Goal: Contribute content

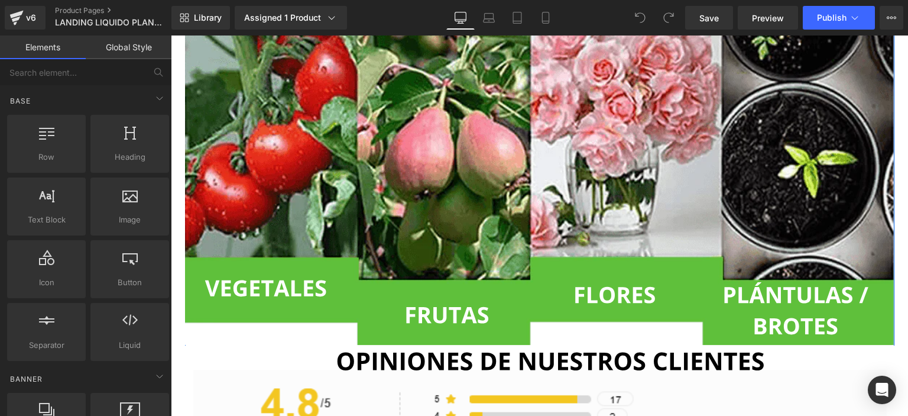
scroll to position [5138, 0]
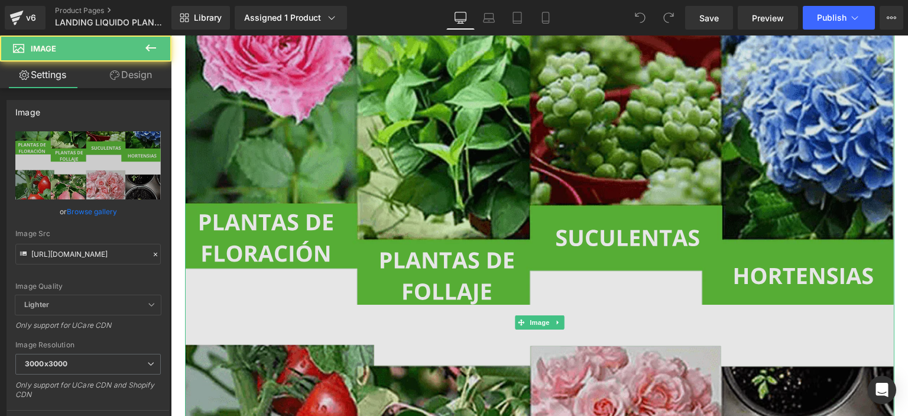
scroll to position [4796, 0]
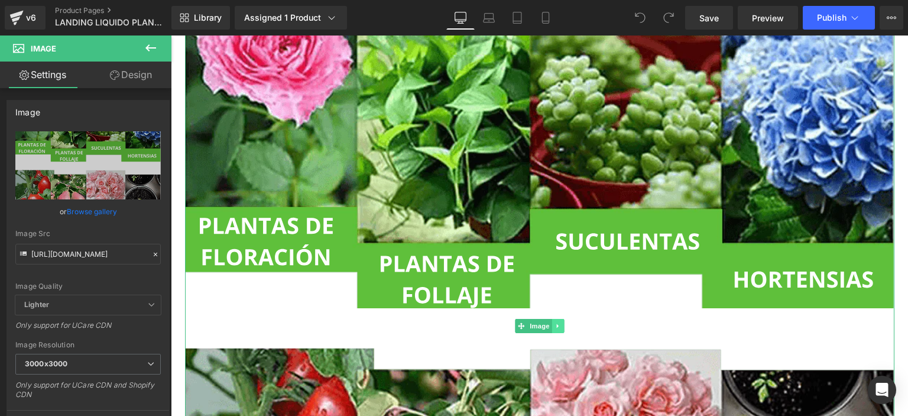
click at [555, 326] on icon at bounding box center [558, 325] width 7 height 7
click at [549, 326] on icon at bounding box center [552, 325] width 7 height 7
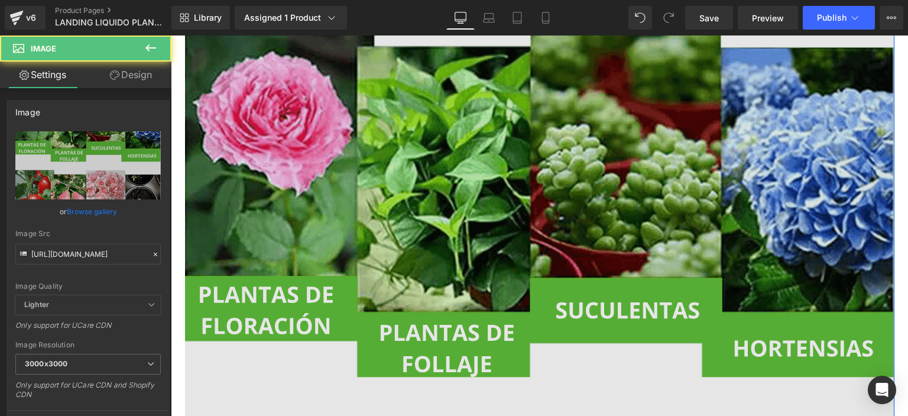
click at [577, 215] on img at bounding box center [540, 394] width 710 height 725
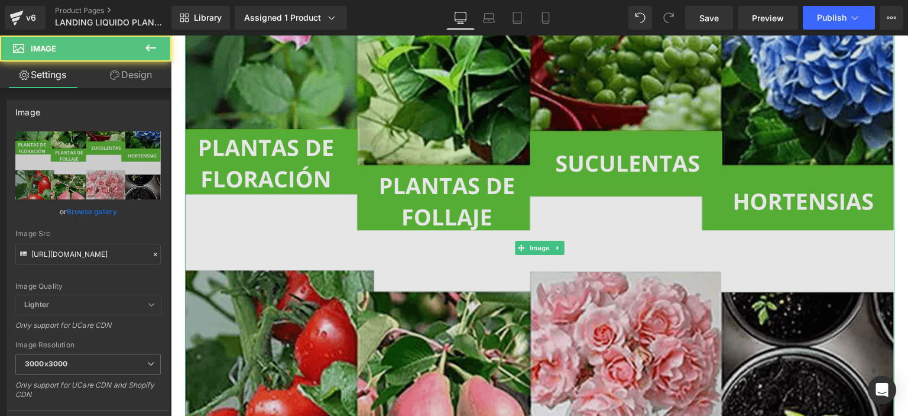
scroll to position [5602, 0]
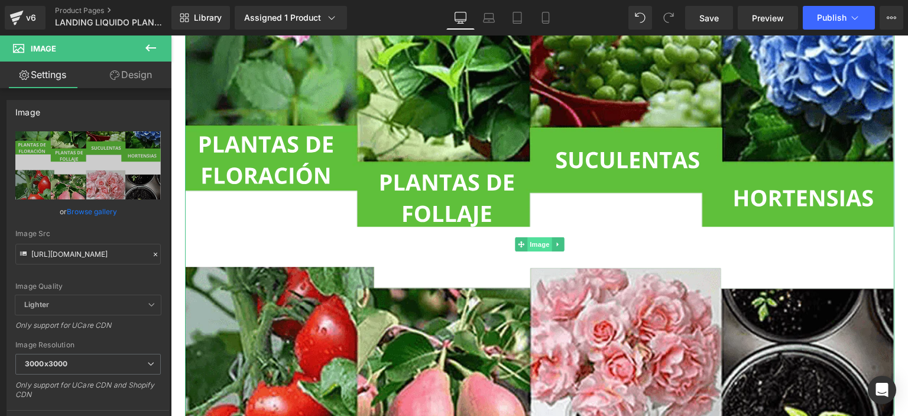
click at [539, 246] on span "Image" at bounding box center [539, 244] width 25 height 14
click at [95, 209] on link "Browse gallery" at bounding box center [92, 211] width 50 height 21
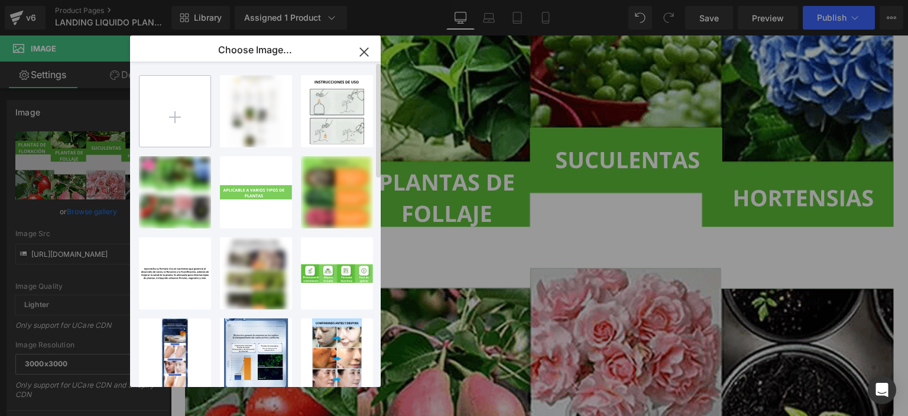
click at [171, 108] on input "file" at bounding box center [175, 111] width 71 height 71
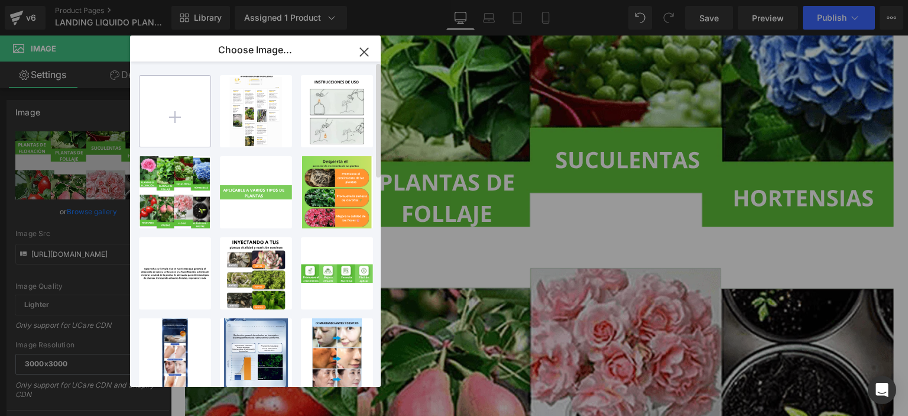
type input "C:\fakepath\Agregar un título.png"
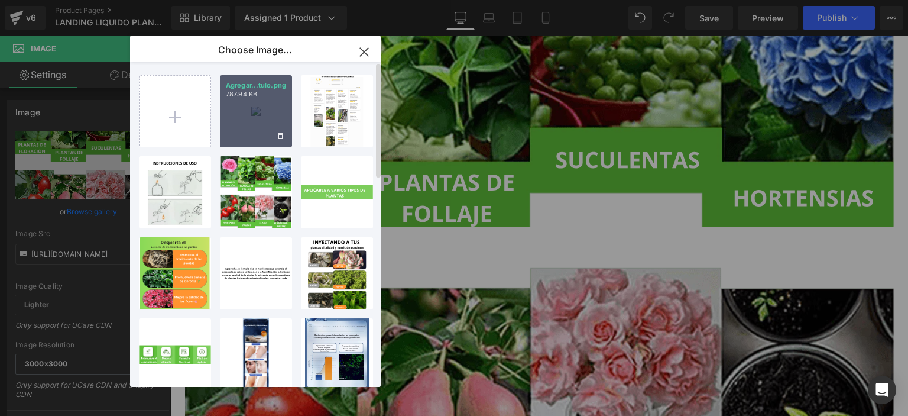
drag, startPoint x: 275, startPoint y: 114, endPoint x: 104, endPoint y: 78, distance: 174.5
click at [275, 114] on div "Agregar...tulo.png 787.94 KB" at bounding box center [256, 111] width 72 height 72
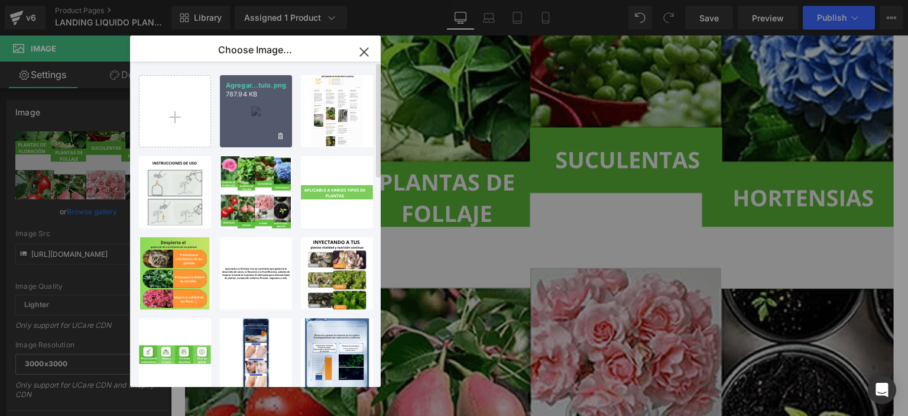
type input "[URL][DOMAIN_NAME]"
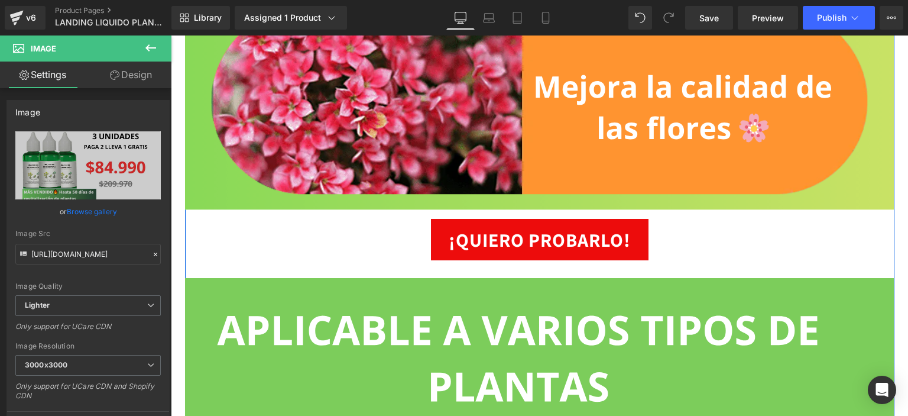
scroll to position [4319, 0]
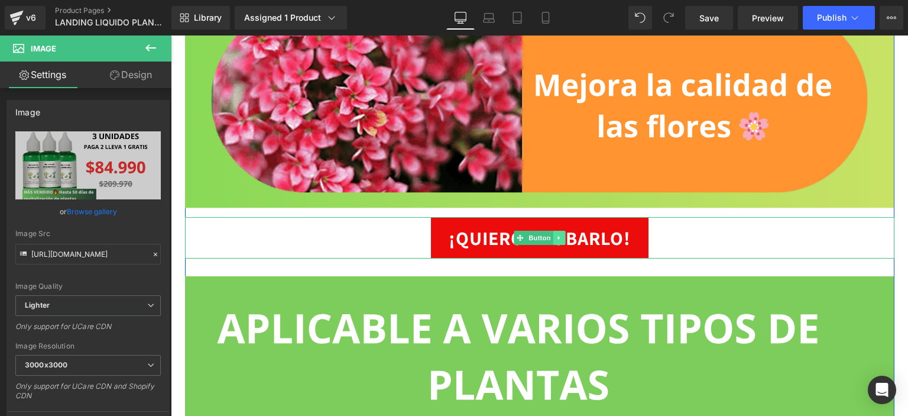
click at [556, 240] on icon at bounding box center [559, 237] width 7 height 7
click at [550, 236] on icon at bounding box center [553, 238] width 7 height 7
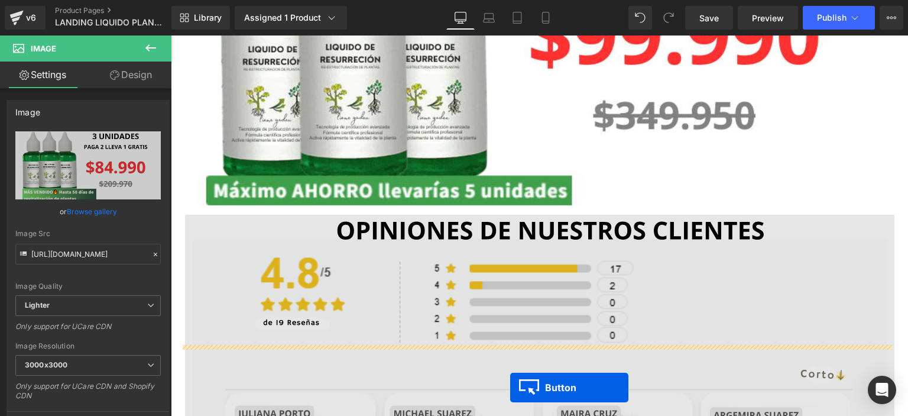
scroll to position [6554, 0]
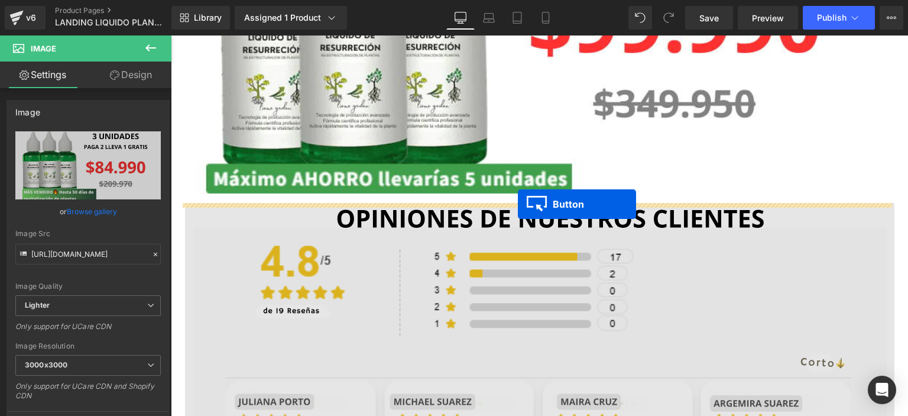
drag, startPoint x: 516, startPoint y: 280, endPoint x: 518, endPoint y: 204, distance: 76.3
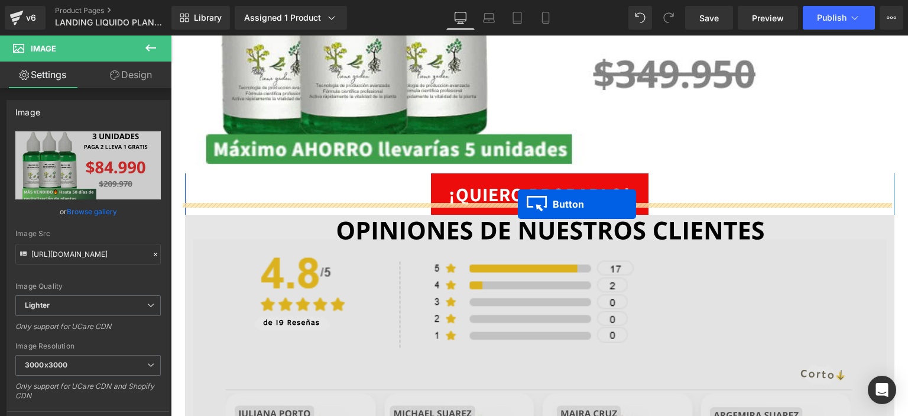
scroll to position [6524, 0]
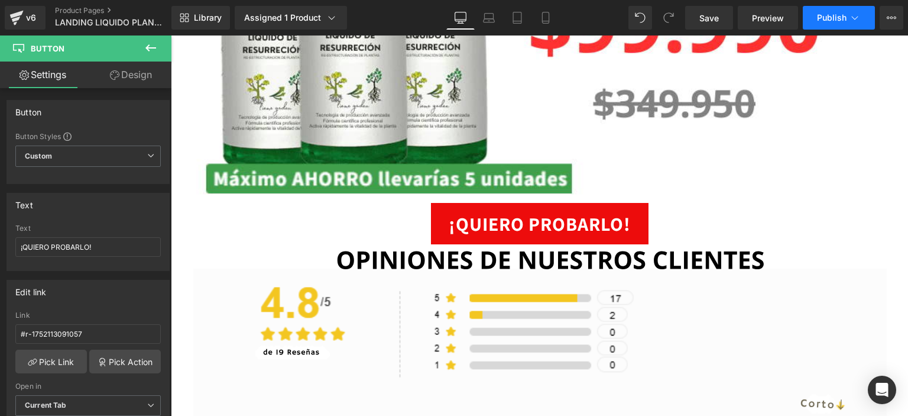
click at [823, 17] on span "Publish" at bounding box center [832, 17] width 30 height 9
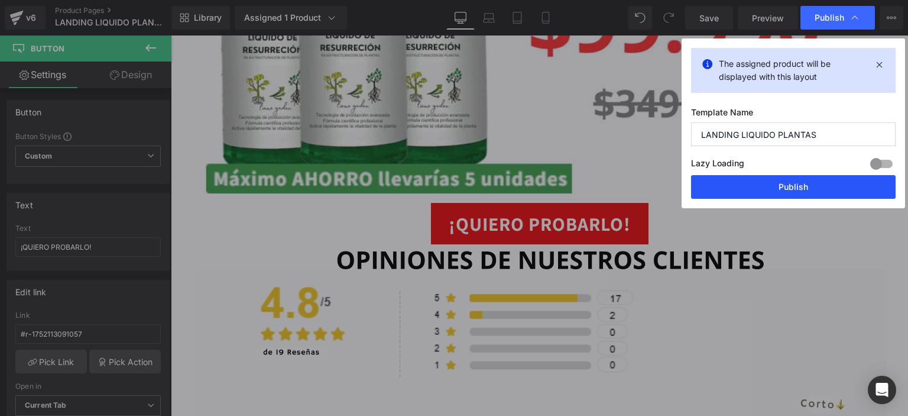
click at [778, 183] on button "Publish" at bounding box center [793, 187] width 205 height 24
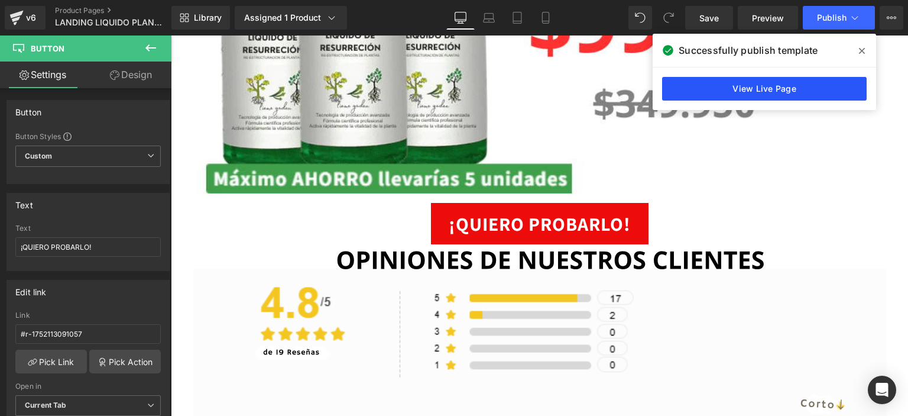
click at [777, 87] on link "View Live Page" at bounding box center [764, 89] width 205 height 24
